Goal: Task Accomplishment & Management: Use online tool/utility

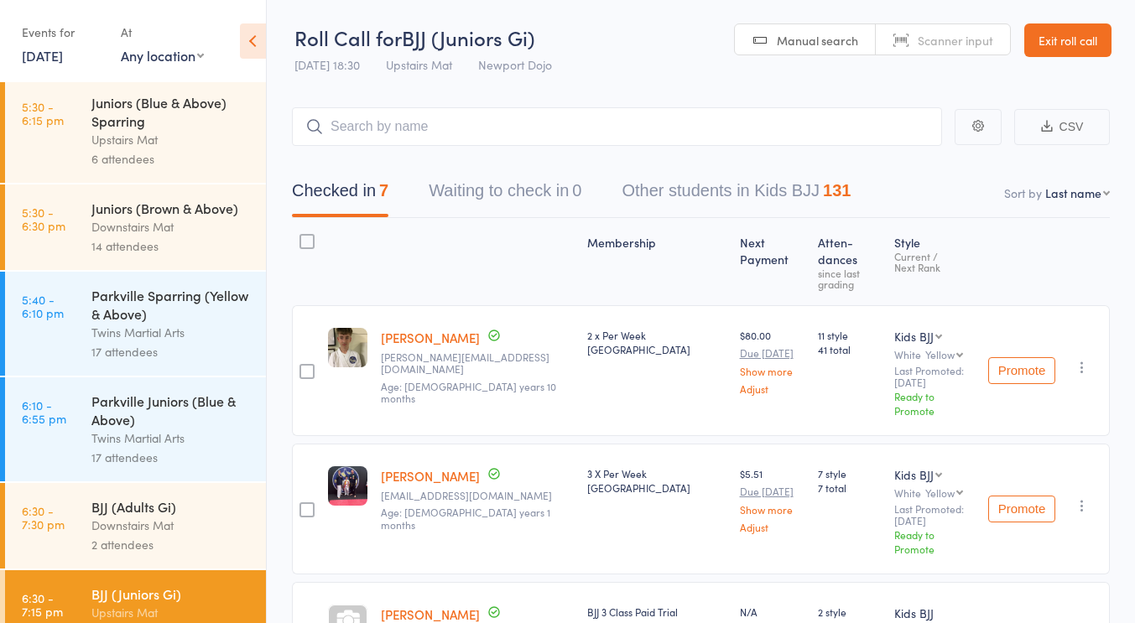
scroll to position [859, 0]
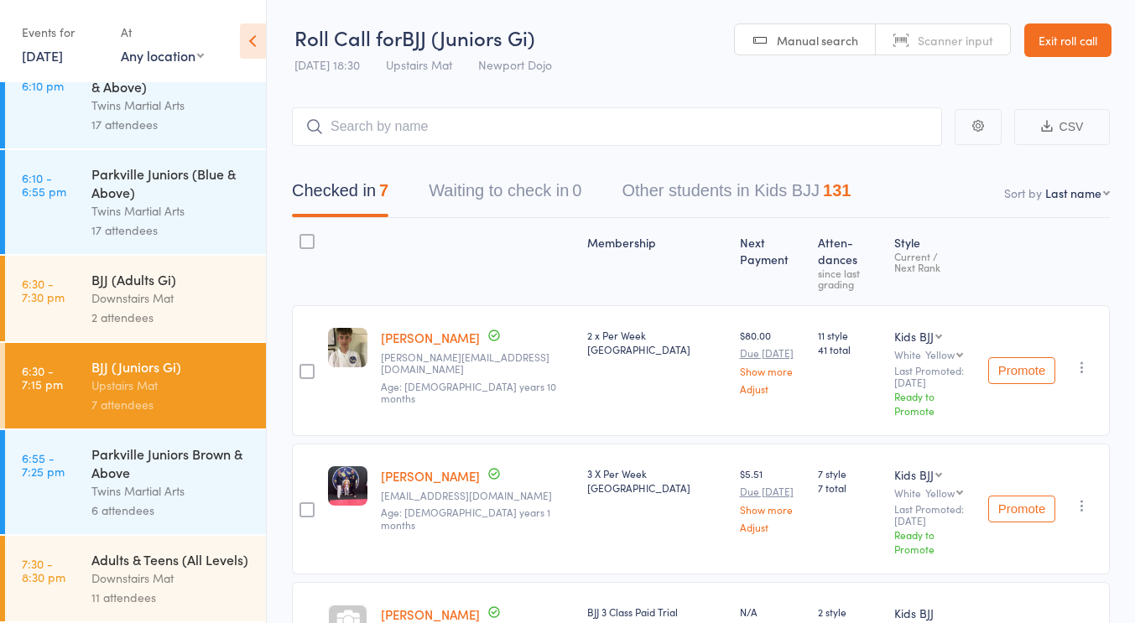
click at [119, 550] on div "Adults & Teens (All Levels)" at bounding box center [171, 559] width 160 height 18
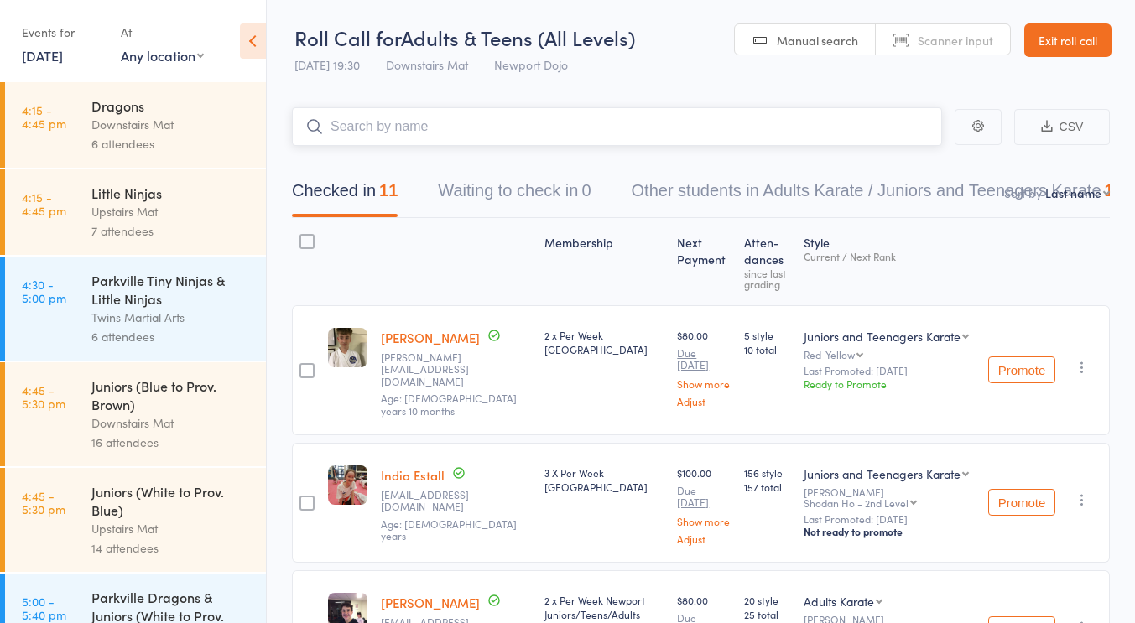
click at [501, 141] on input "search" at bounding box center [617, 126] width 650 height 39
type input "[PERSON_NAME]"
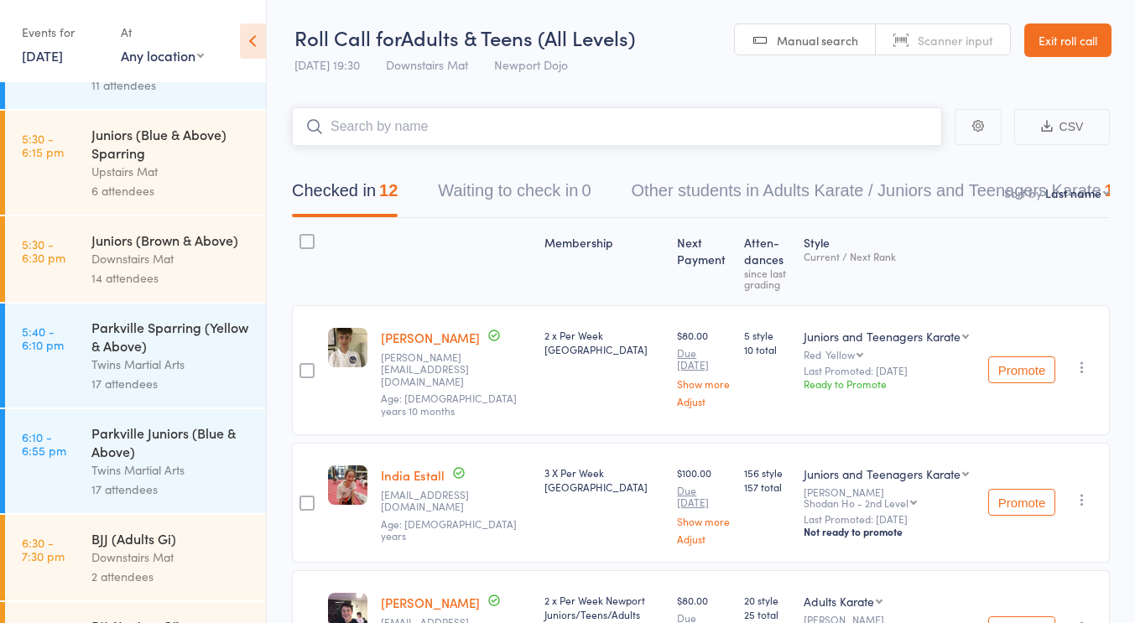
scroll to position [619, 0]
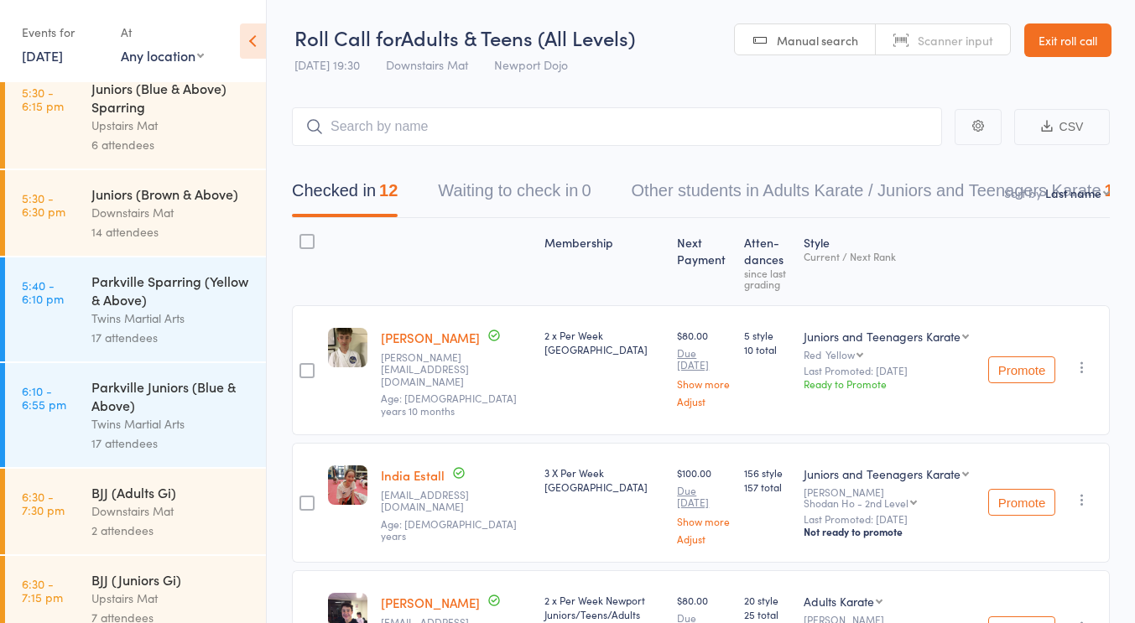
click at [145, 120] on div "Upstairs Mat" at bounding box center [171, 125] width 160 height 19
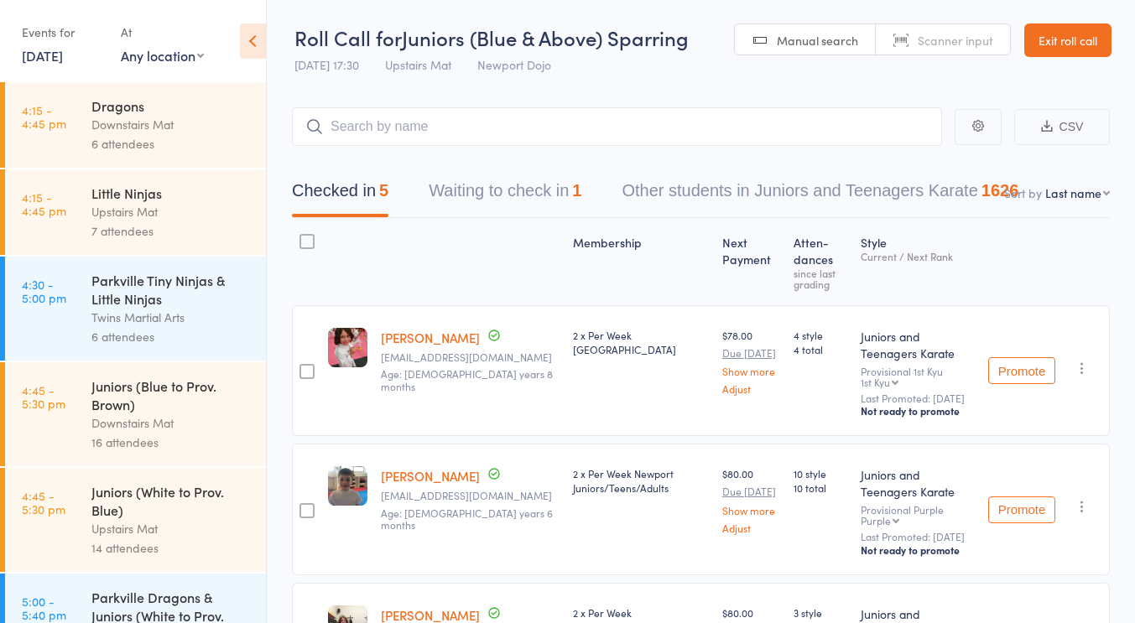
click at [564, 200] on button "Waiting to check in 1" at bounding box center [505, 195] width 153 height 44
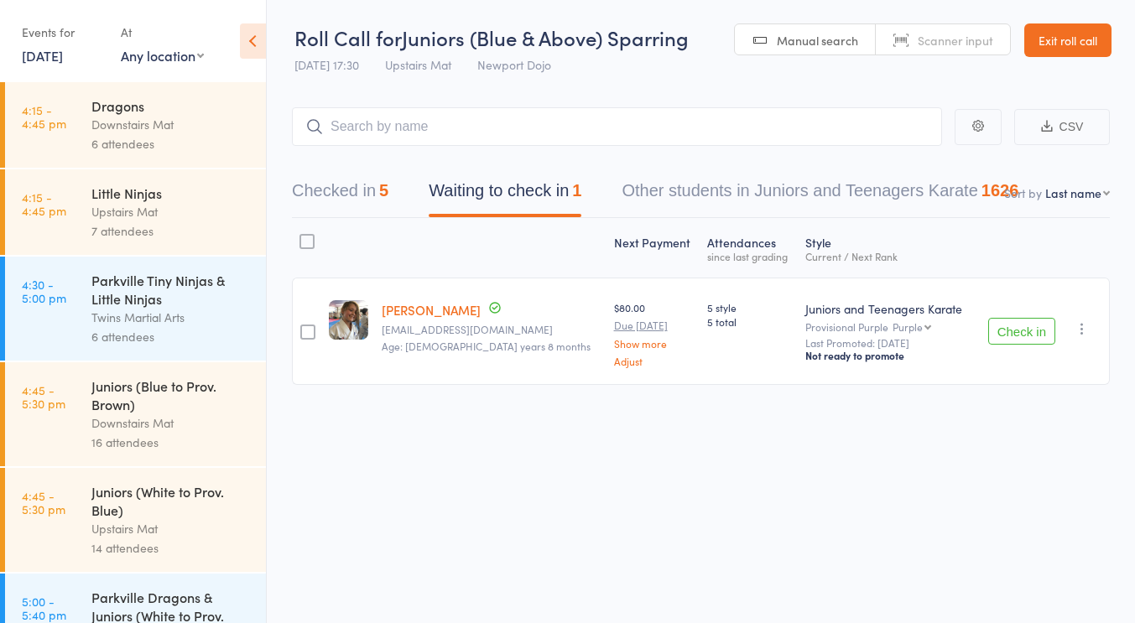
click at [1084, 325] on icon "button" at bounding box center [1082, 328] width 17 height 17
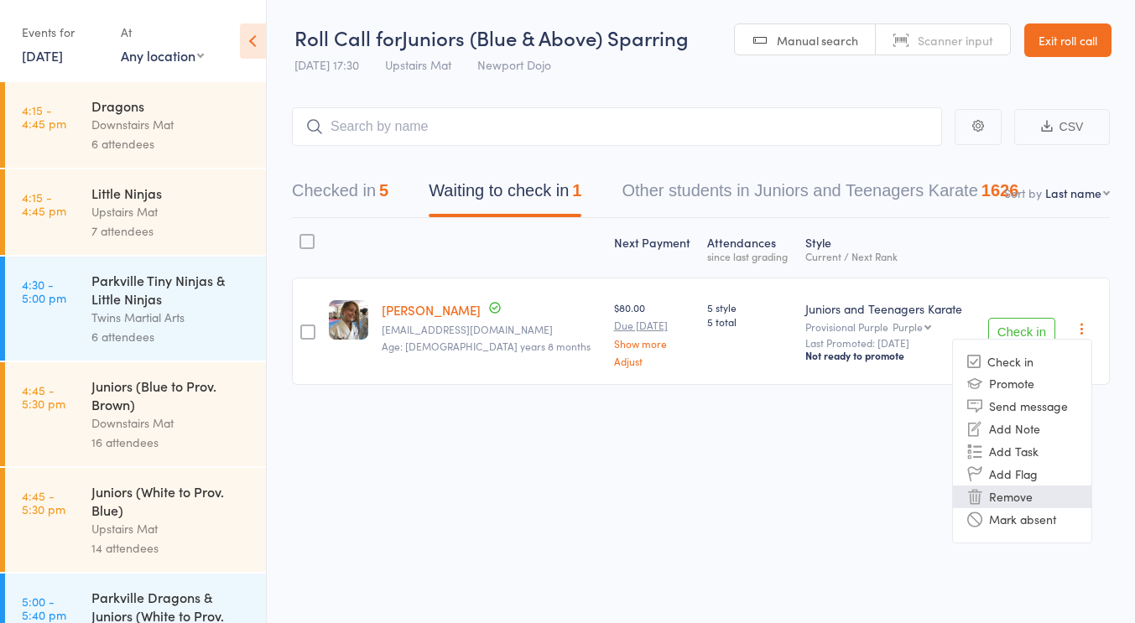
click at [1025, 497] on li "Remove" at bounding box center [1022, 497] width 138 height 23
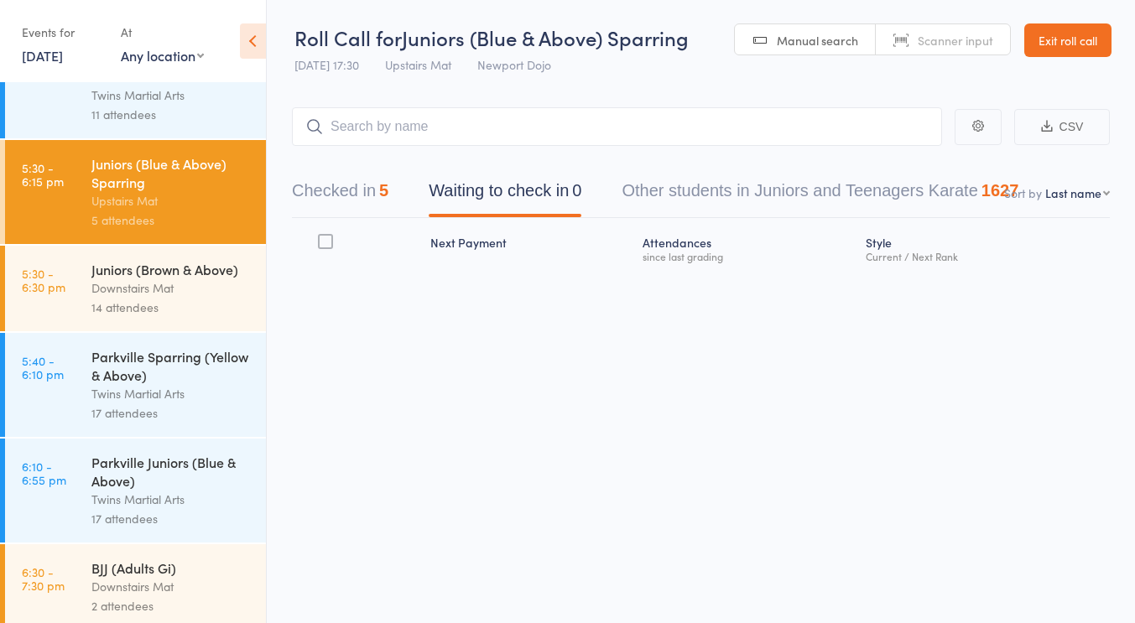
scroll to position [859, 0]
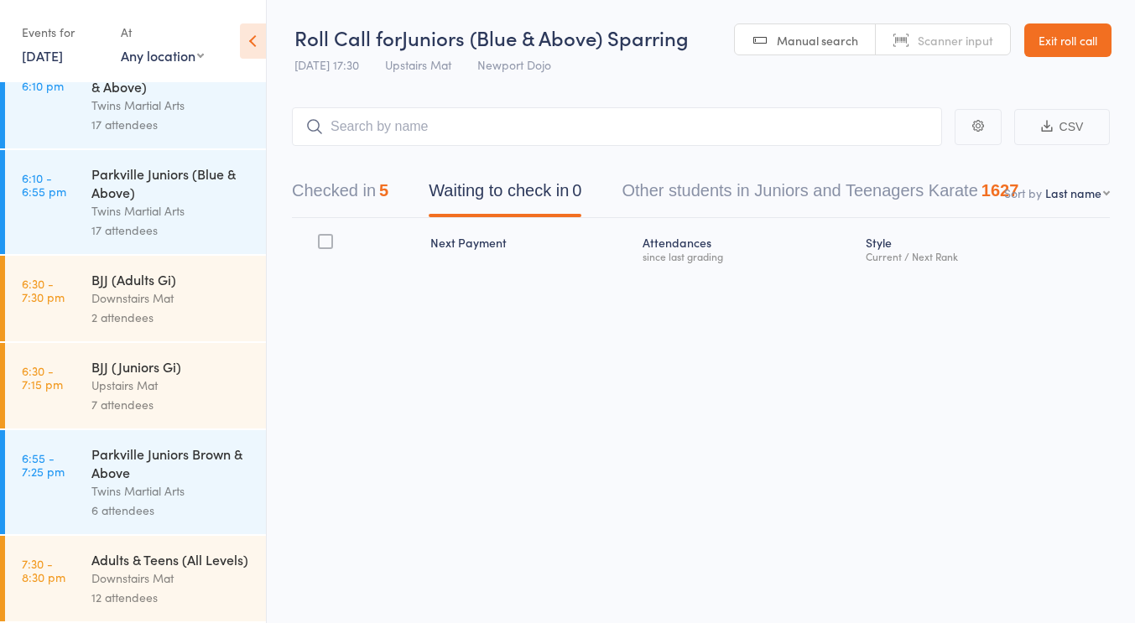
click at [166, 308] on div "2 attendees" at bounding box center [171, 317] width 160 height 19
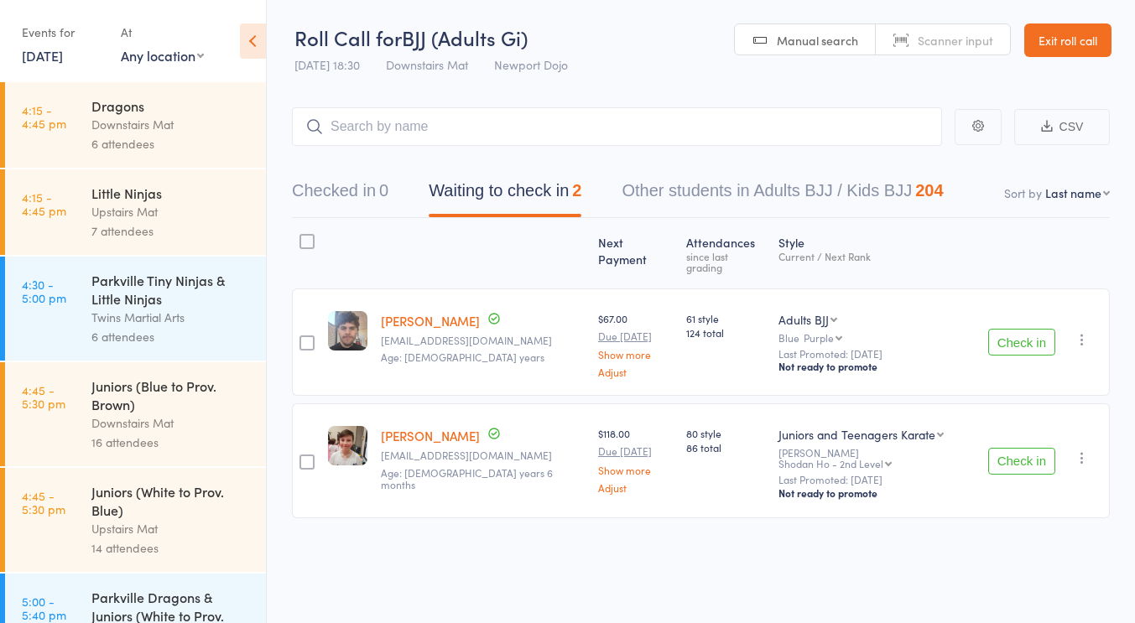
click at [315, 237] on div at bounding box center [306, 241] width 15 height 15
click at [303, 237] on input "checkbox" at bounding box center [303, 237] width 0 height 0
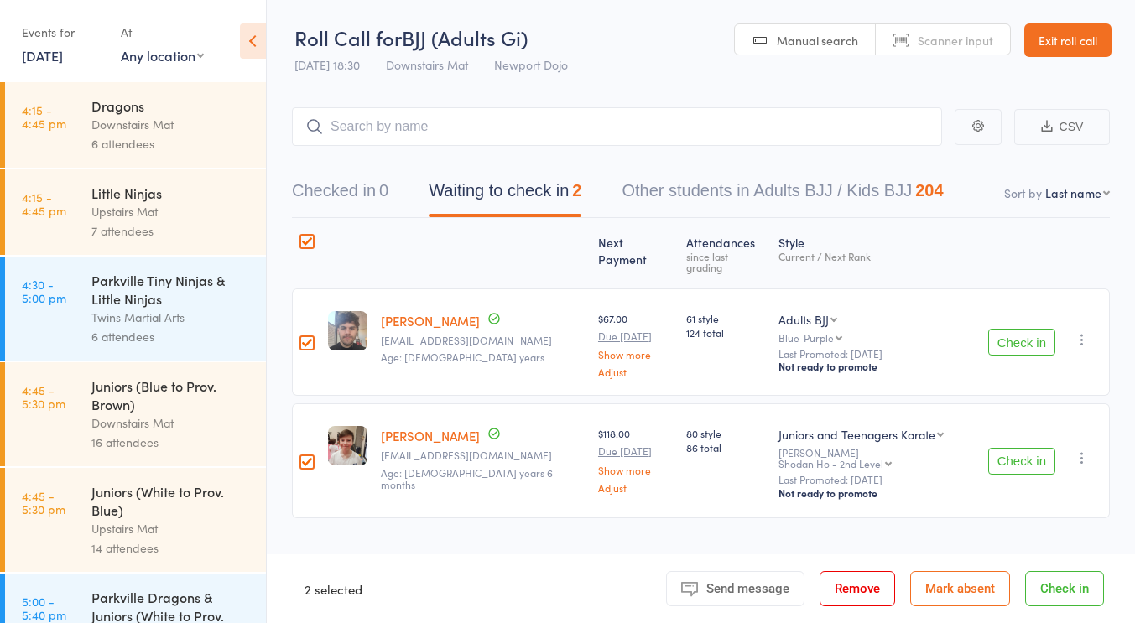
click at [1076, 587] on button "Check in" at bounding box center [1064, 588] width 79 height 35
